Goal: Information Seeking & Learning: Learn about a topic

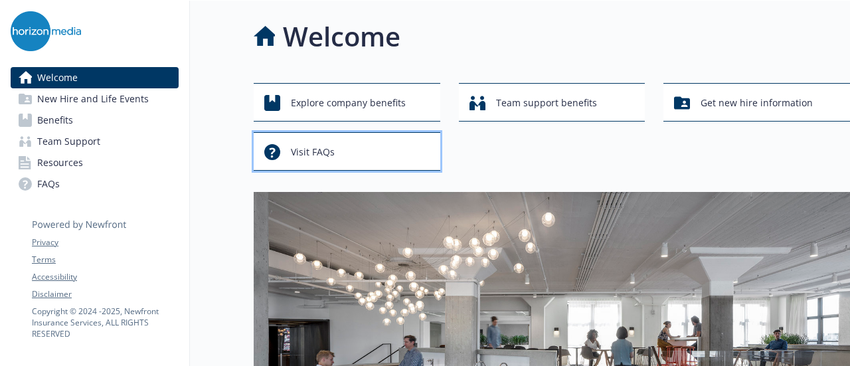
click at [323, 155] on span "Visit FAQs" at bounding box center [313, 151] width 44 height 25
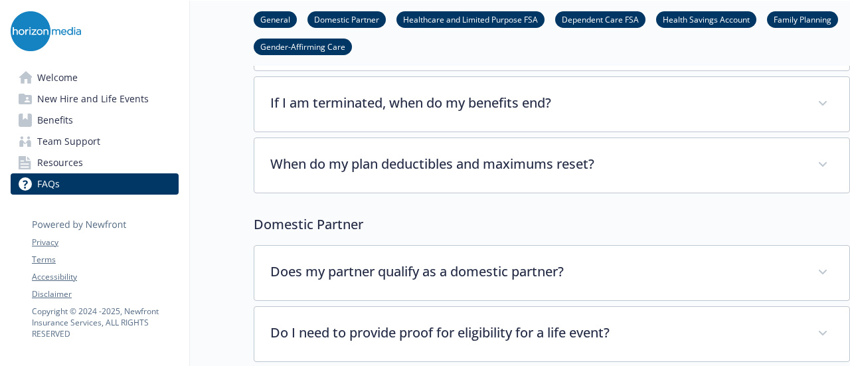
scroll to position [266, 0]
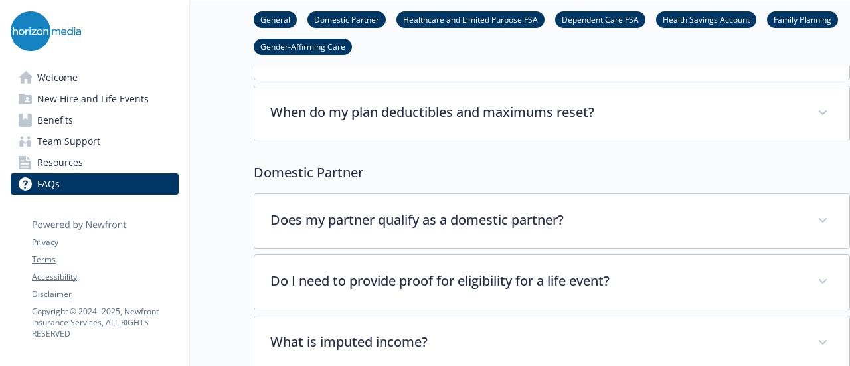
click at [80, 67] on link "Welcome" at bounding box center [95, 77] width 168 height 21
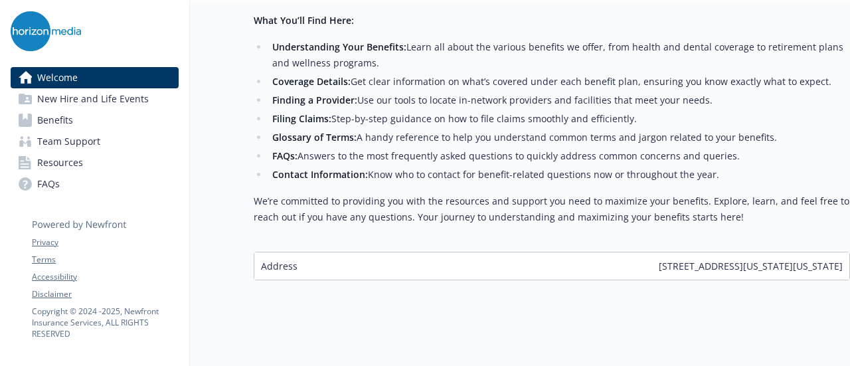
scroll to position [616, 0]
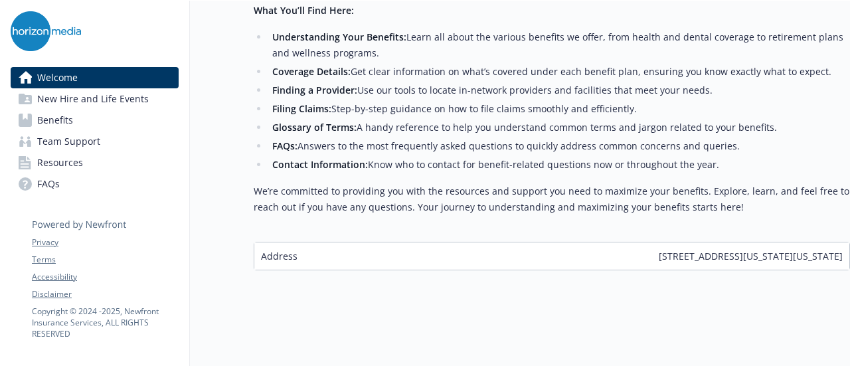
click at [58, 180] on span "FAQs" at bounding box center [48, 183] width 23 height 21
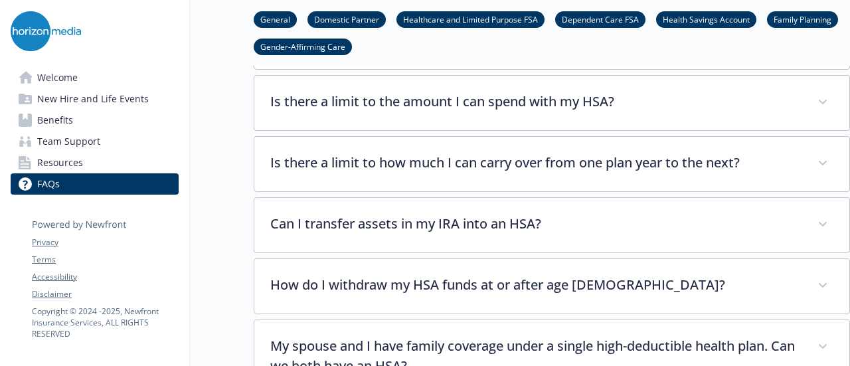
scroll to position [2129, 0]
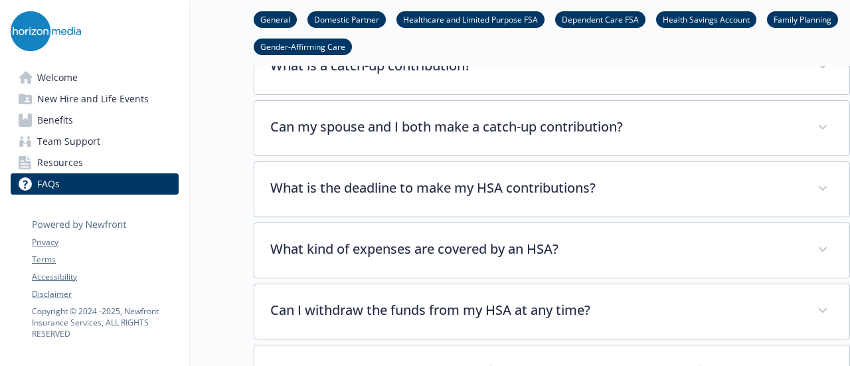
click at [100, 95] on span "New Hire and Life Events" at bounding box center [93, 98] width 112 height 21
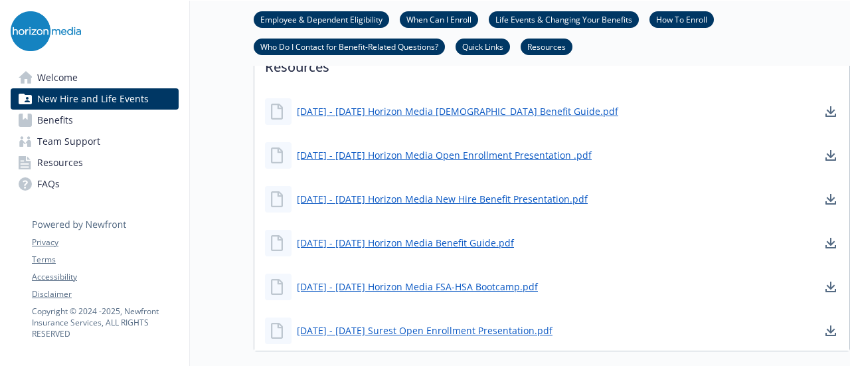
scroll to position [909, 0]
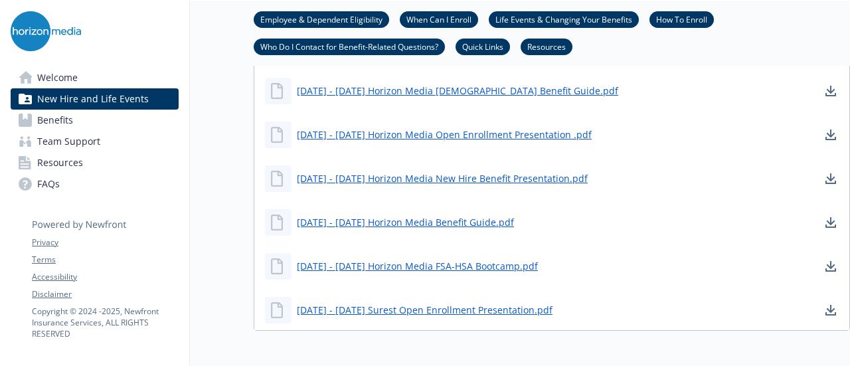
click at [91, 84] on link "Welcome" at bounding box center [95, 77] width 168 height 21
